Goal: Transaction & Acquisition: Purchase product/service

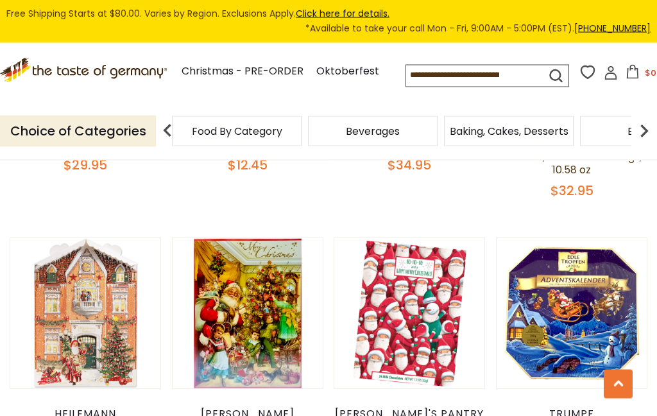
scroll to position [1577, 0]
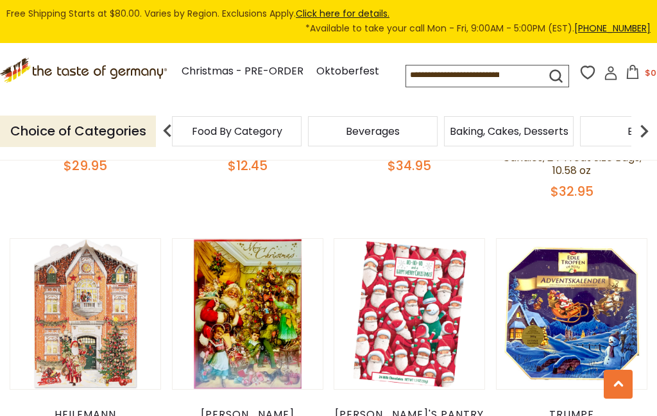
click at [115, 135] on button "Quick View" at bounding box center [85, 120] width 87 height 29
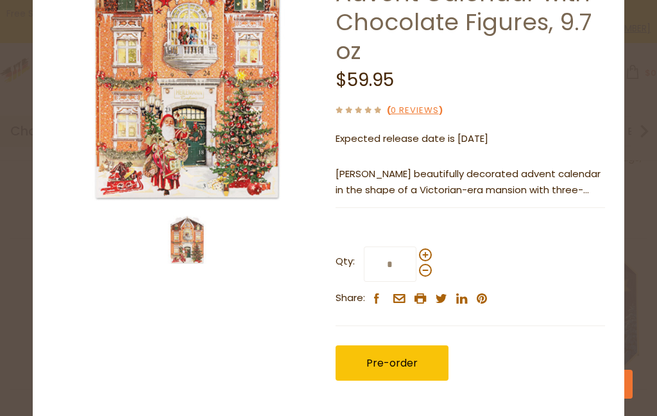
scroll to position [121, 0]
click at [587, 185] on p "Heilemann's beautifully decorated advent calendar in the shape of a Victorian-e…" at bounding box center [470, 182] width 269 height 32
click at [547, 182] on p "Heilemann's beautifully decorated advent calendar in the shape of a Victorian-e…" at bounding box center [470, 182] width 269 height 32
click at [514, 185] on p "Heilemann's beautifully decorated advent calendar in the shape of a Victorian-e…" at bounding box center [470, 182] width 269 height 32
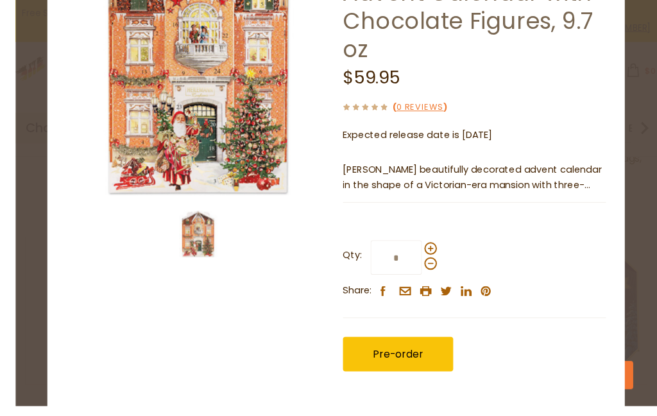
scroll to position [1578, 0]
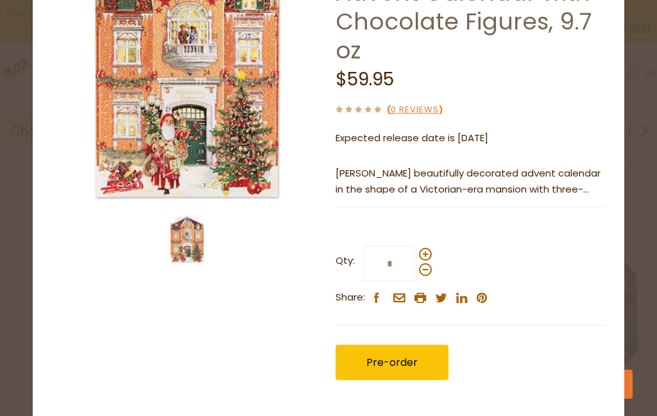
click at [533, 176] on p "Heilemann's beautifully decorated advent calendar in the shape of a Victorian-e…" at bounding box center [470, 182] width 269 height 32
click at [465, 171] on p "Heilemann's beautifully decorated advent calendar in the shape of a Victorian-e…" at bounding box center [470, 182] width 269 height 32
click at [463, 175] on p "Heilemann's beautifully decorated advent calendar in the shape of a Victorian-e…" at bounding box center [470, 182] width 269 height 32
click at [463, 177] on p "Heilemann's beautifully decorated advent calendar in the shape of a Victorian-e…" at bounding box center [470, 182] width 269 height 32
click at [582, 191] on p "Heilemann's beautifully decorated advent calendar in the shape of a Victorian-e…" at bounding box center [470, 182] width 269 height 32
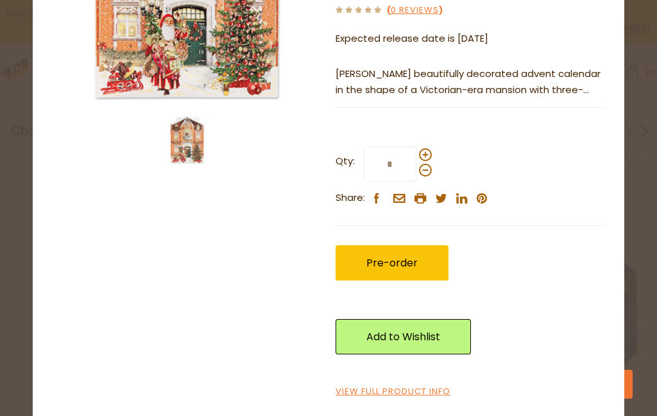
scroll to position [220, 0]
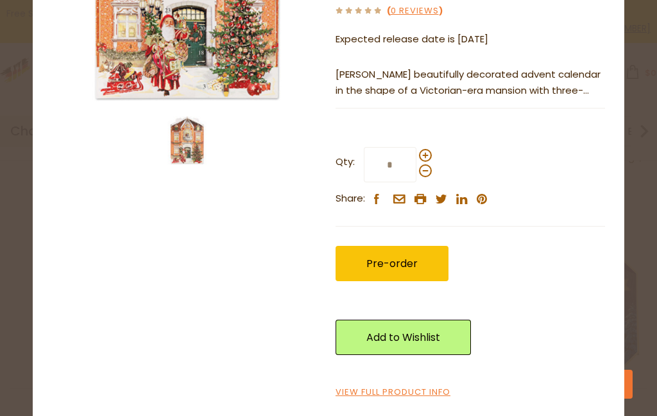
click at [411, 386] on link "View Full Product Info" at bounding box center [393, 392] width 115 height 13
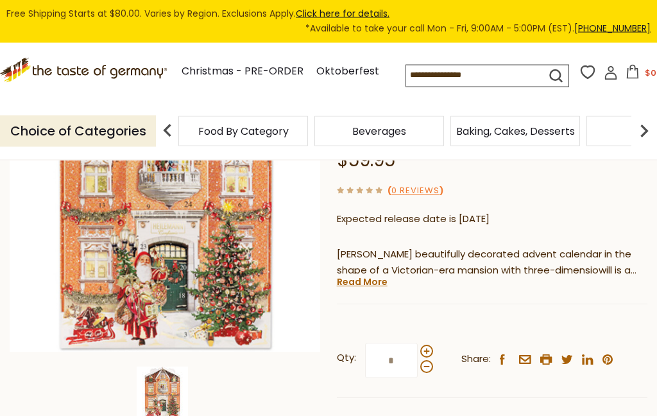
scroll to position [219, 0]
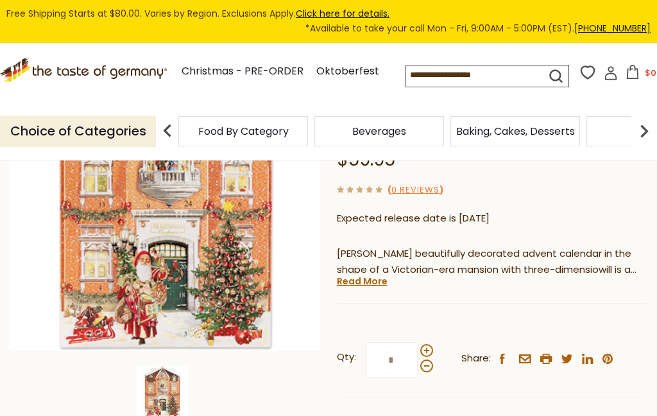
click at [378, 277] on link "Read More" at bounding box center [362, 281] width 51 height 13
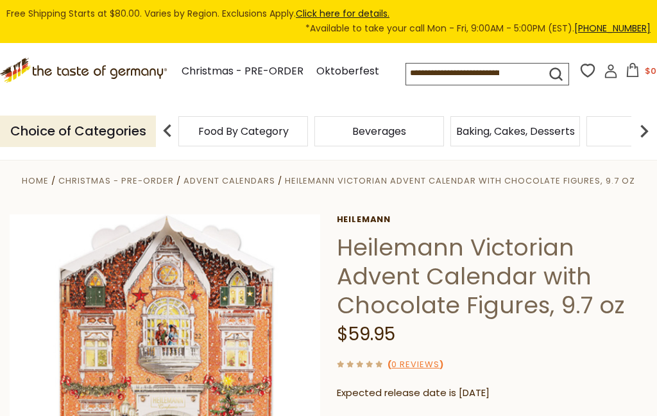
scroll to position [0, 0]
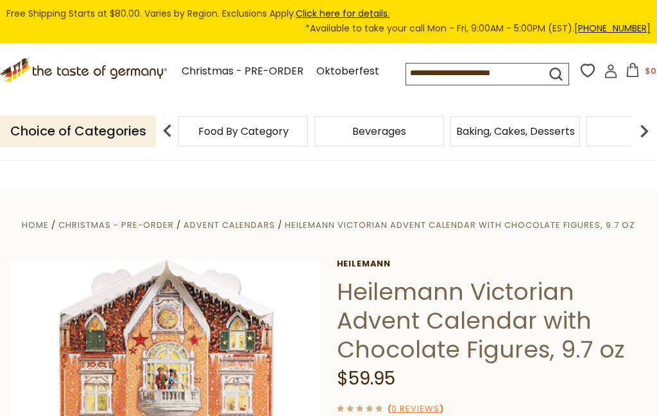
click at [447, 81] on input at bounding box center [467, 73] width 122 height 18
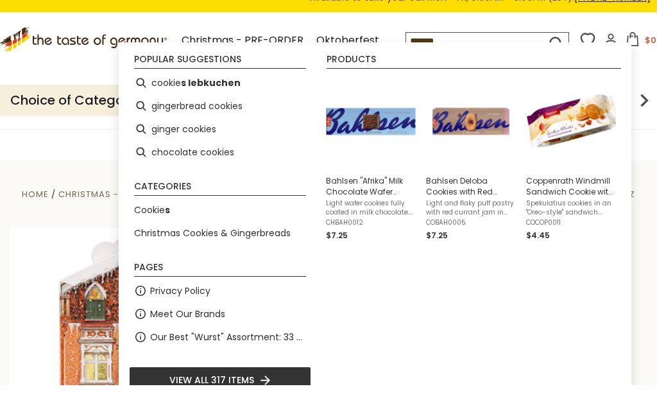
click at [228, 107] on b "s lebkuchen" at bounding box center [211, 114] width 60 height 15
type input "**********"
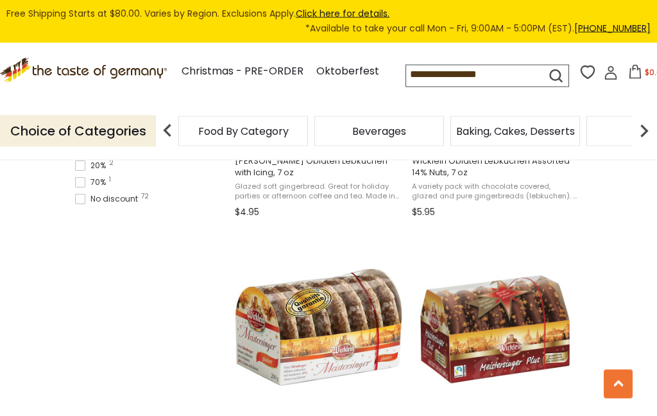
scroll to position [1032, 0]
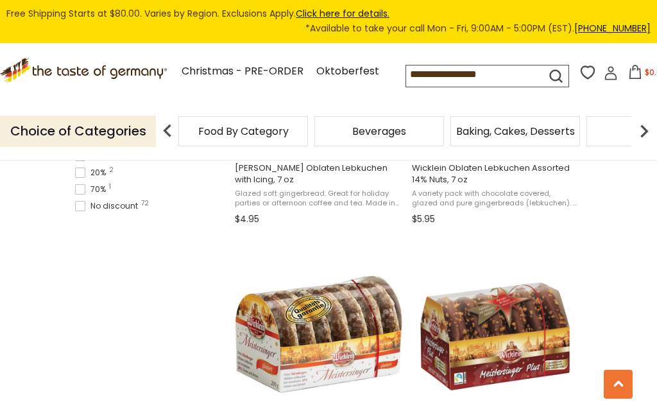
click at [470, 83] on input "**********" at bounding box center [467, 74] width 122 height 18
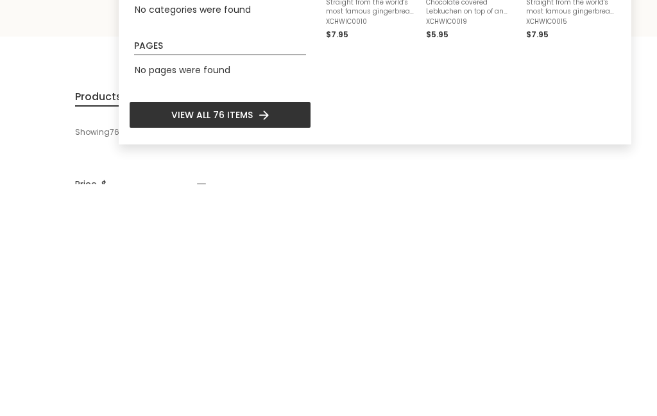
scroll to position [0, 0]
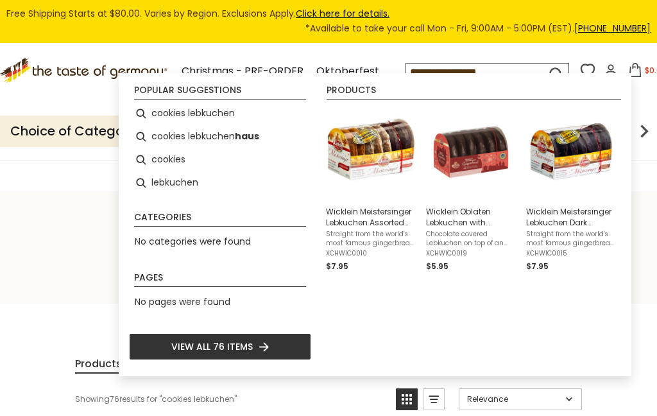
click at [331, 297] on div "Products Wicklein Meistersinger Lebkuchen Assorted min 20% Nuts 7oz Straight fr…" at bounding box center [471, 225] width 300 height 281
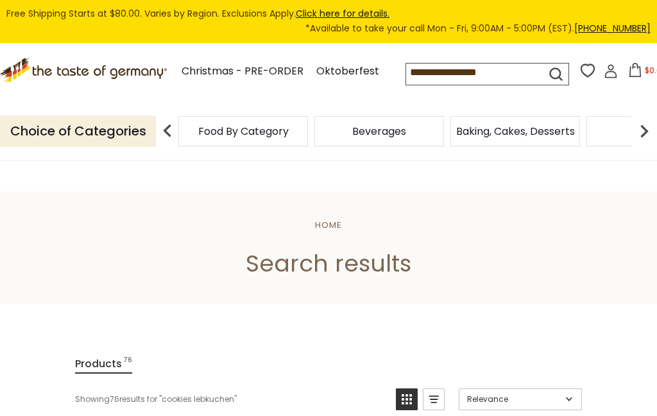
click at [429, 81] on input "**********" at bounding box center [467, 73] width 122 height 18
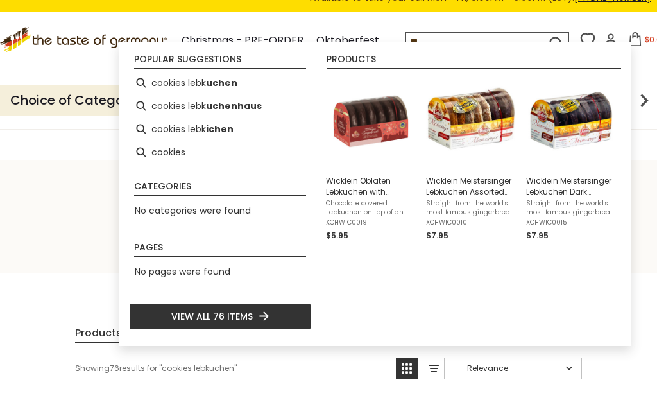
type input "*"
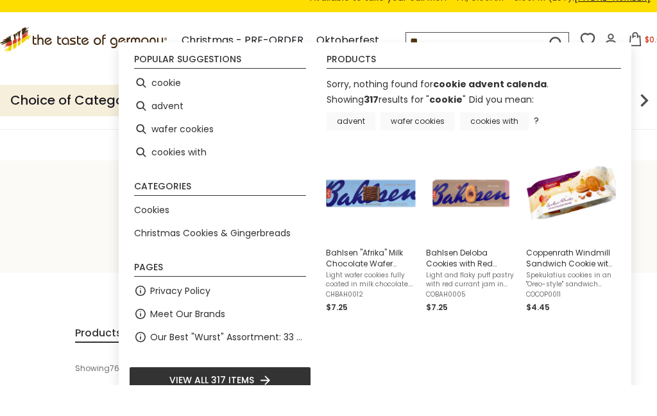
type input "*"
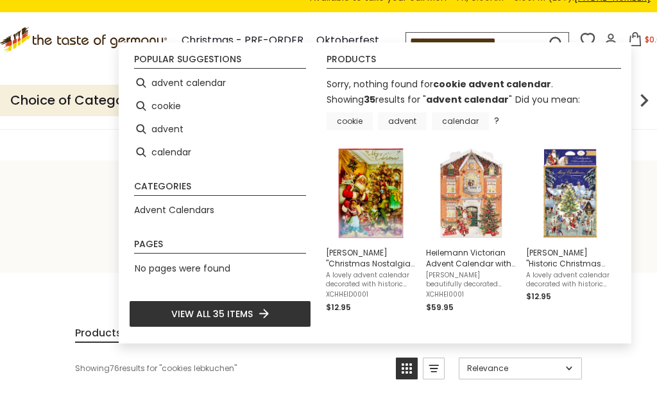
type input "**********"
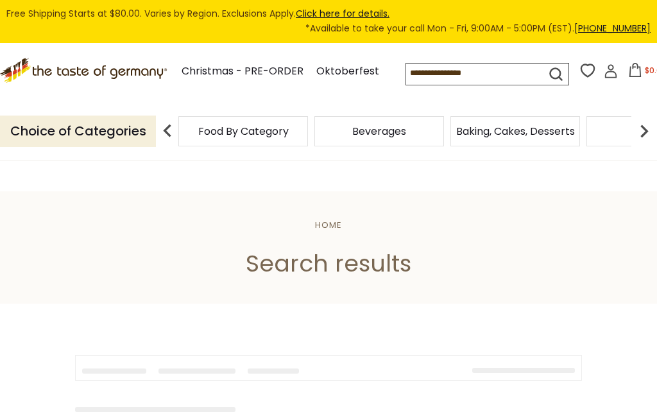
type input "**********"
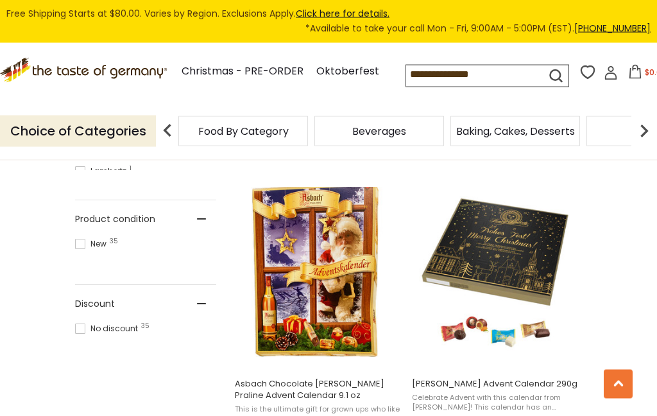
scroll to position [817, 0]
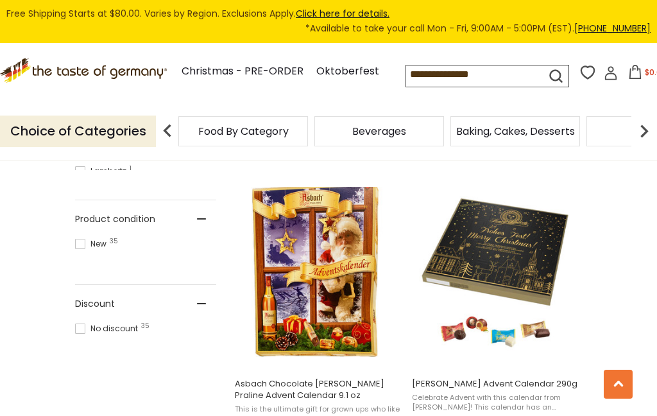
click at [543, 386] on span "[PERSON_NAME] Advent Calendar 290g" at bounding box center [495, 384] width 166 height 12
